Goal: Task Accomplishment & Management: Complete application form

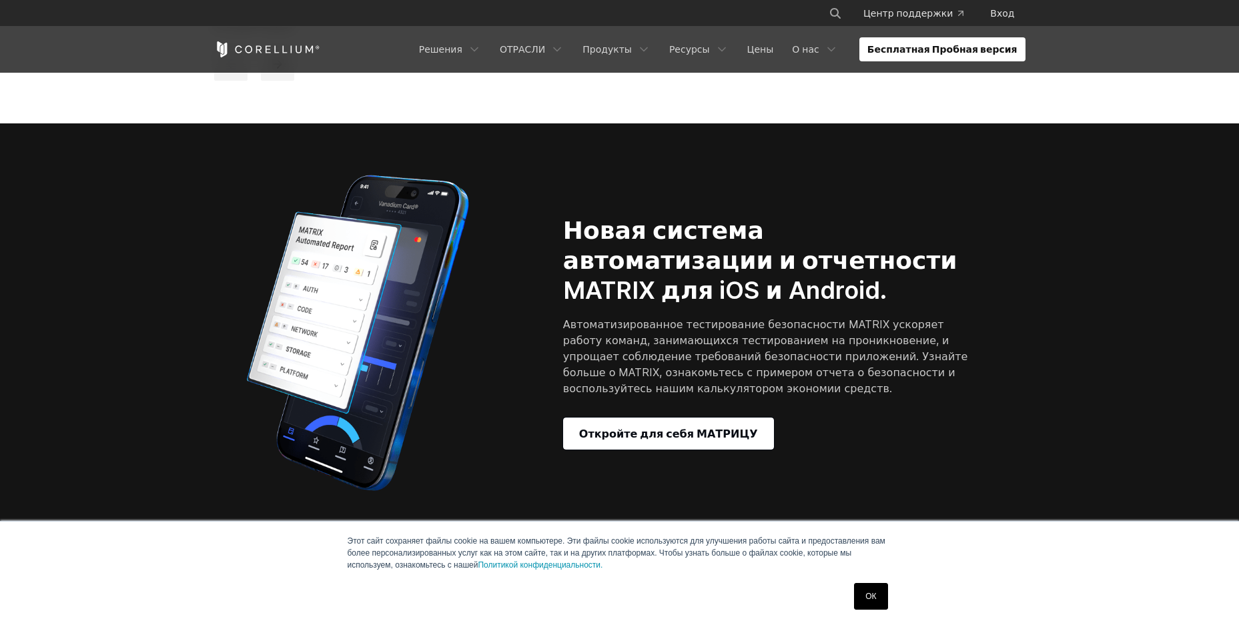
scroll to position [1401, 0]
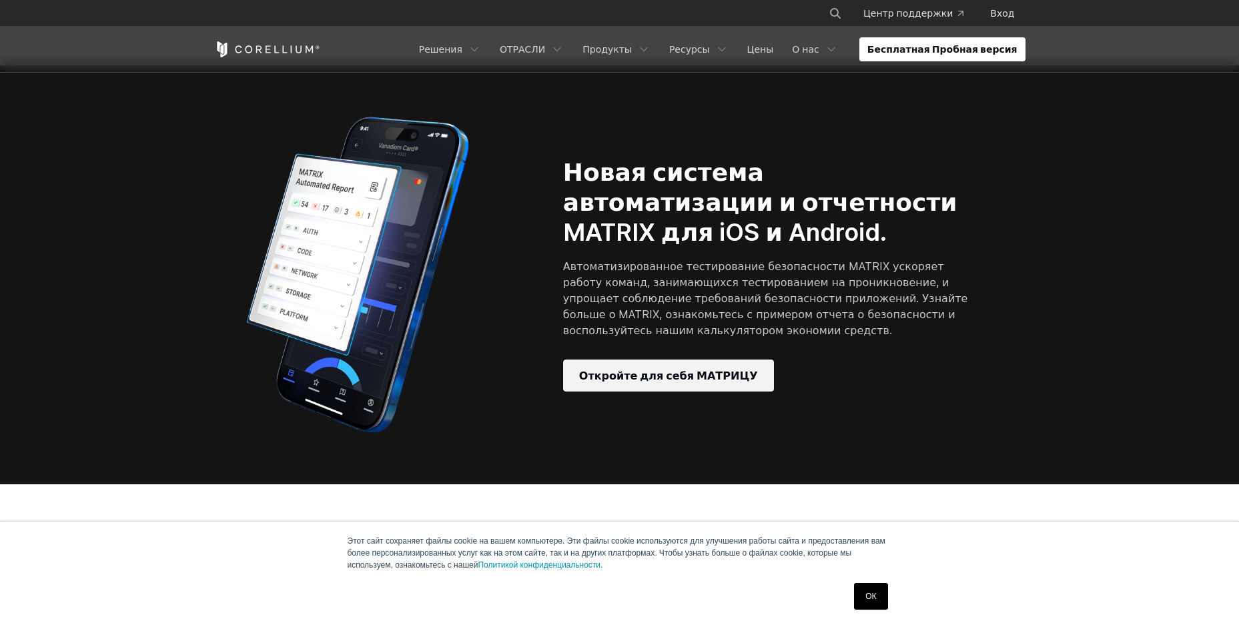
click at [632, 368] on span "Откройте для себя МАТРИЦУ" at bounding box center [668, 376] width 179 height 16
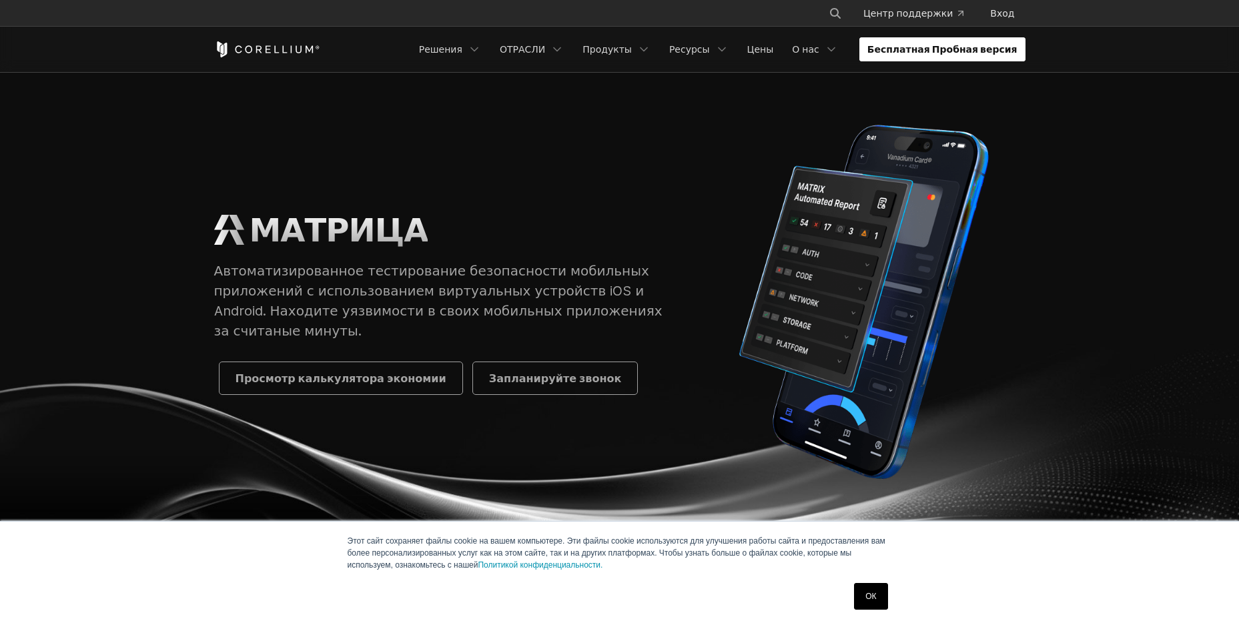
click at [942, 59] on link "Бесплатная Пробная версия" at bounding box center [942, 49] width 166 height 24
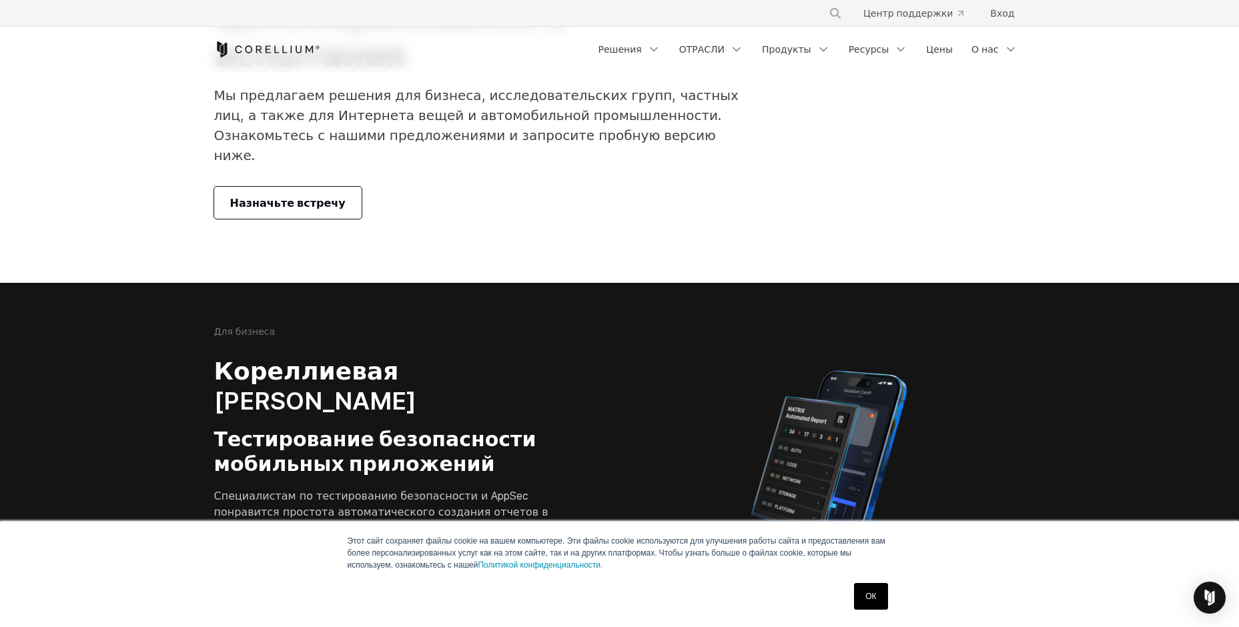
scroll to position [133, 0]
